Goal: Use online tool/utility: Utilize a website feature to perform a specific function

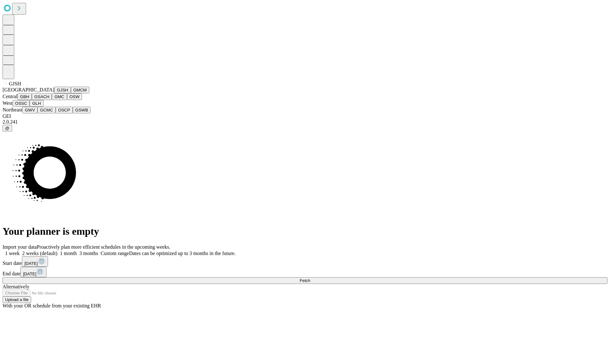
click at [54, 93] on button "GJSH" at bounding box center [62, 90] width 17 height 7
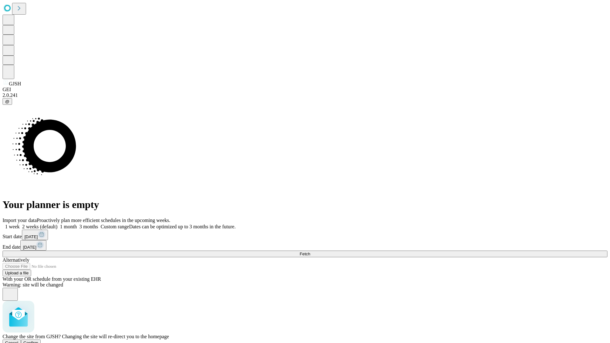
click at [38, 340] on span "Confirm" at bounding box center [30, 342] width 15 height 5
click at [57, 224] on label "2 weeks (default)" at bounding box center [39, 226] width 38 height 5
click at [310, 252] on span "Fetch" at bounding box center [304, 254] width 10 height 5
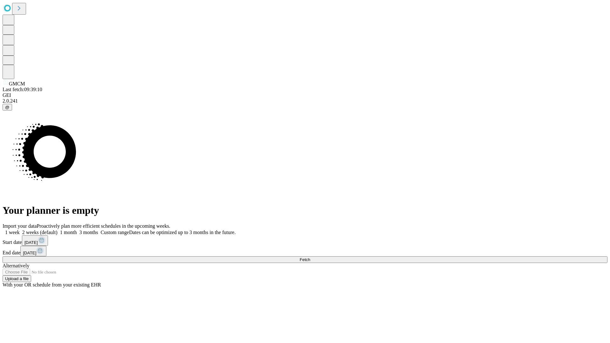
click at [57, 230] on label "2 weeks (default)" at bounding box center [39, 232] width 38 height 5
click at [310, 257] on span "Fetch" at bounding box center [304, 259] width 10 height 5
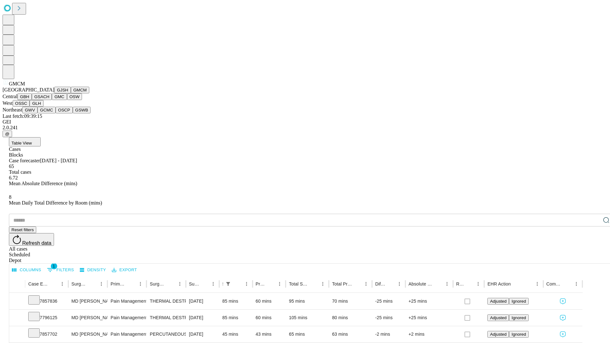
click at [32, 100] on button "GBH" at bounding box center [24, 96] width 14 height 7
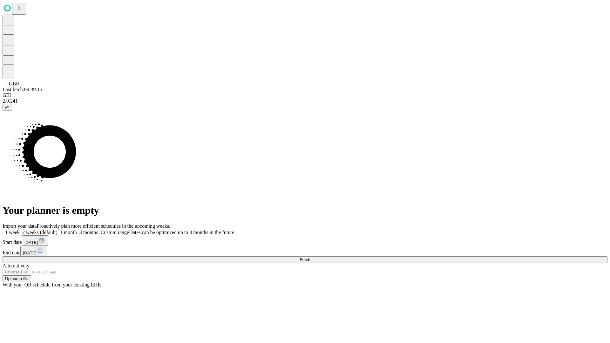
click at [57, 230] on label "2 weeks (default)" at bounding box center [39, 232] width 38 height 5
click at [310, 257] on span "Fetch" at bounding box center [304, 259] width 10 height 5
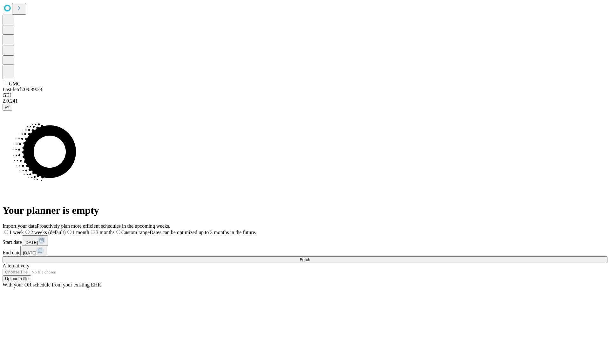
click at [310, 257] on span "Fetch" at bounding box center [304, 259] width 10 height 5
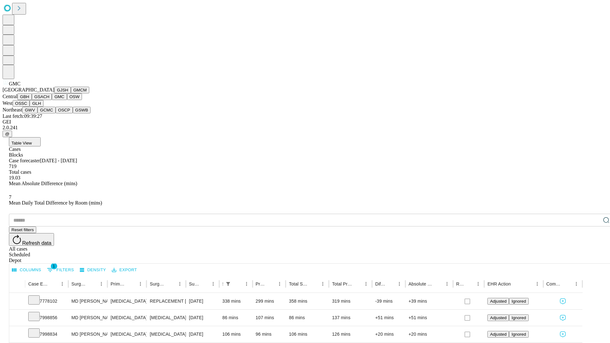
click at [67, 100] on button "OSW" at bounding box center [74, 96] width 15 height 7
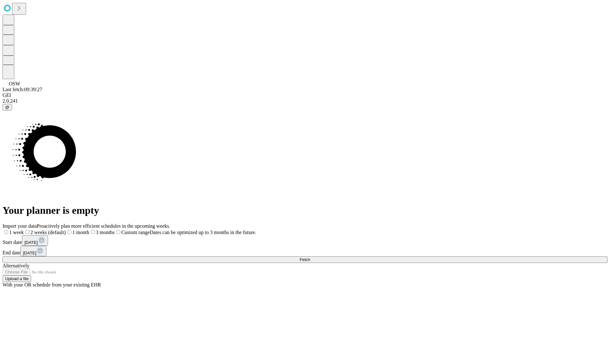
click at [66, 230] on label "2 weeks (default)" at bounding box center [45, 232] width 42 height 5
click at [310, 257] on span "Fetch" at bounding box center [304, 259] width 10 height 5
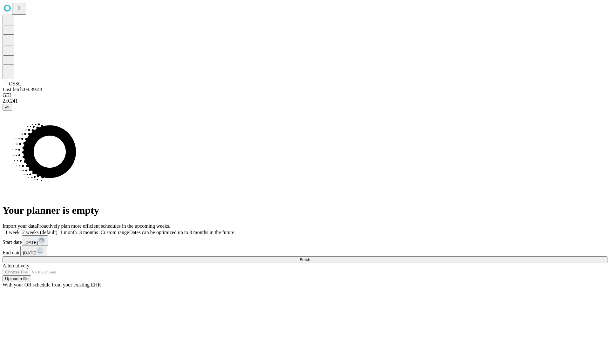
click at [310, 257] on span "Fetch" at bounding box center [304, 259] width 10 height 5
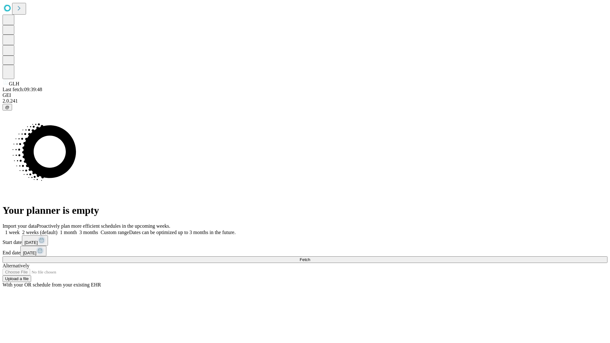
click at [57, 230] on label "2 weeks (default)" at bounding box center [39, 232] width 38 height 5
click at [310, 257] on span "Fetch" at bounding box center [304, 259] width 10 height 5
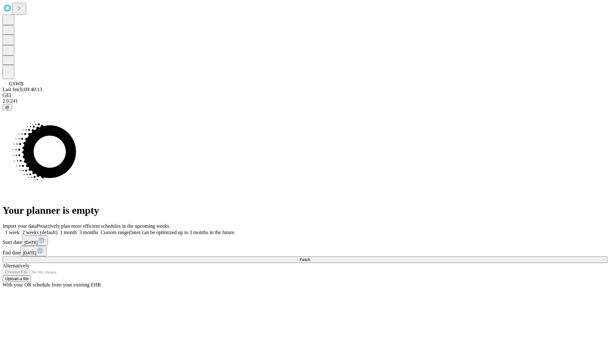
click at [57, 230] on label "2 weeks (default)" at bounding box center [39, 232] width 38 height 5
